Goal: Task Accomplishment & Management: Manage account settings

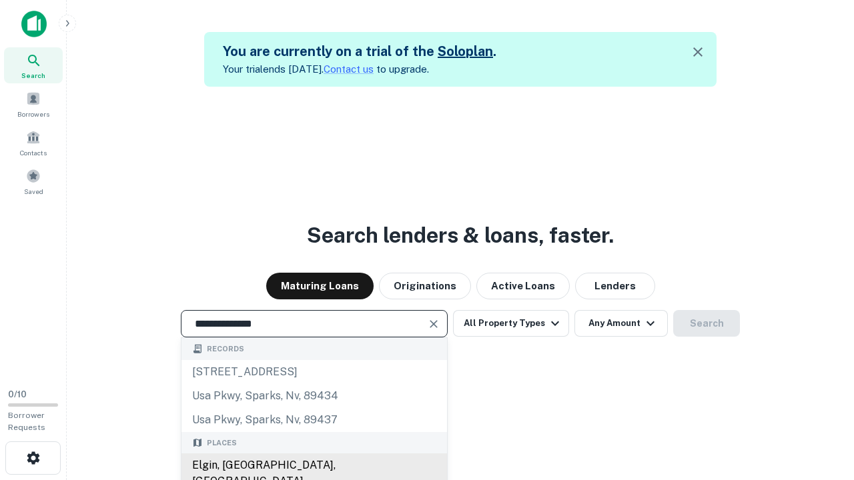
click at [313, 466] on div "Elgin, [GEOGRAPHIC_DATA], [GEOGRAPHIC_DATA]" at bounding box center [313, 474] width 265 height 40
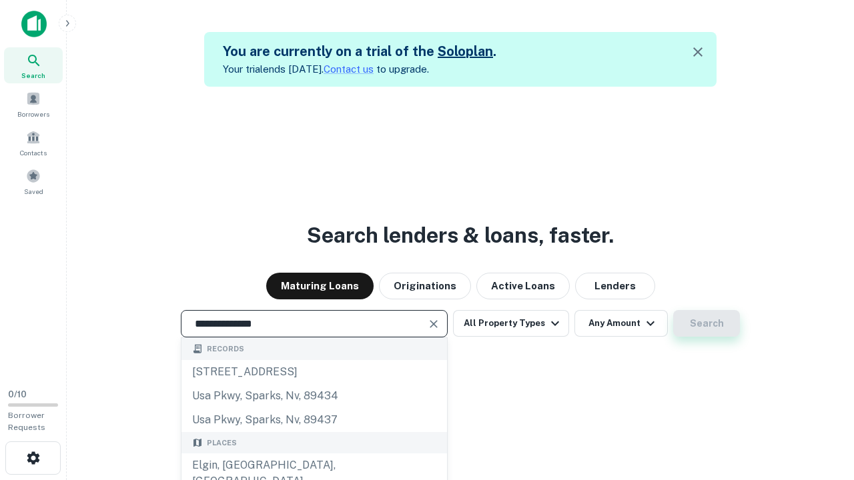
type input "**********"
click at [706, 323] on button "Search" at bounding box center [706, 323] width 67 height 27
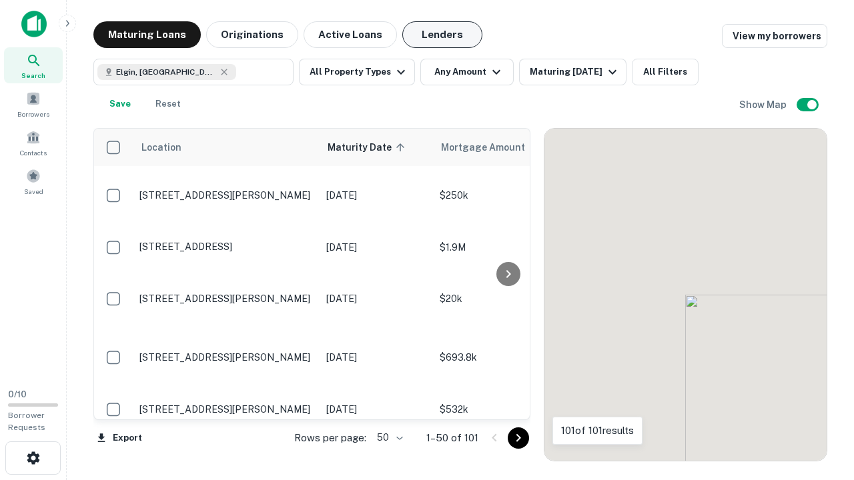
click at [442, 35] on button "Lenders" at bounding box center [442, 34] width 80 height 27
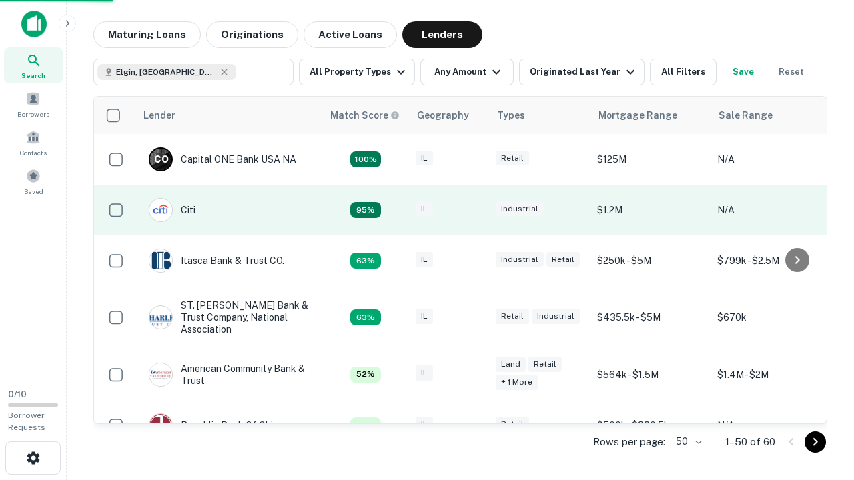
click at [474, 210] on div "IL" at bounding box center [448, 210] width 67 height 18
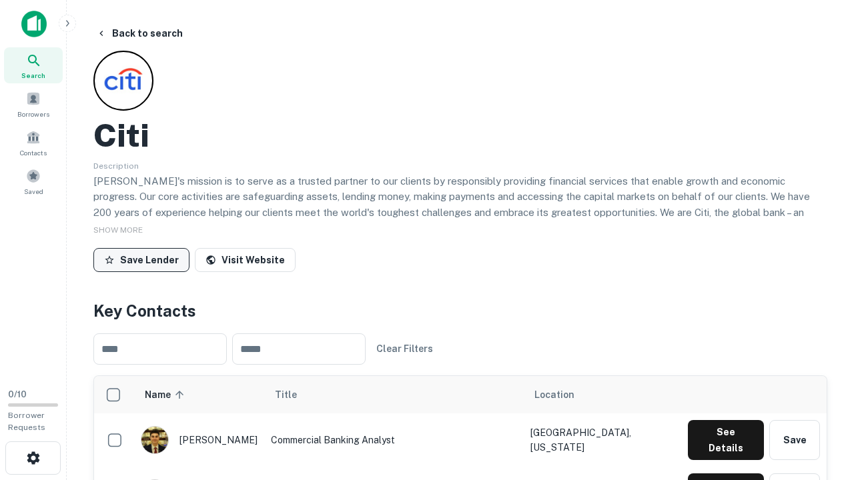
click at [141, 259] on button "Save Lender" at bounding box center [141, 260] width 96 height 24
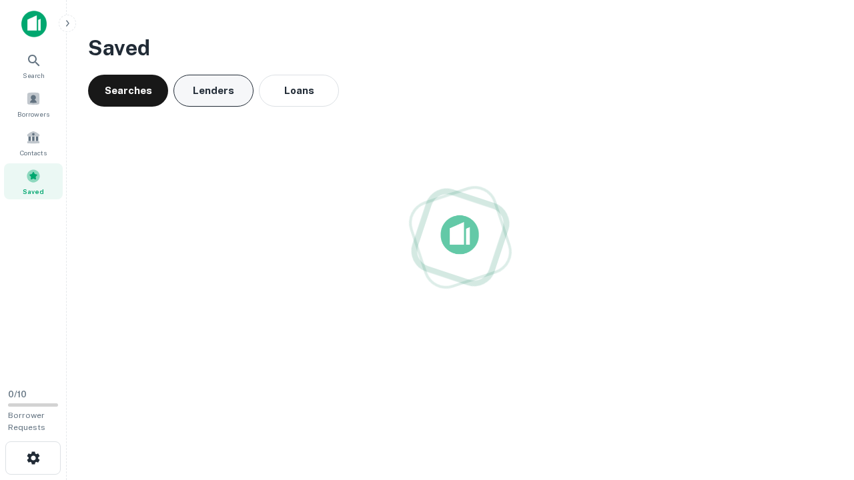
click at [213, 91] on button "Lenders" at bounding box center [213, 91] width 80 height 32
